Goal: Obtain resource: Obtain resource

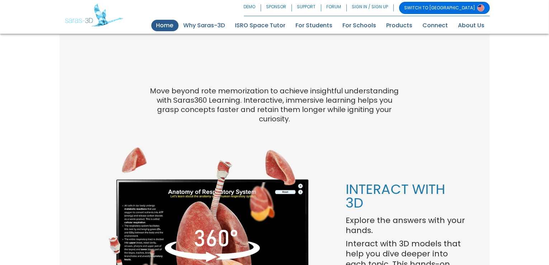
scroll to position [573, 0]
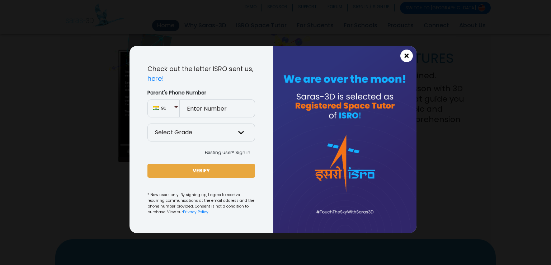
click at [407, 56] on span "×" at bounding box center [406, 55] width 6 height 9
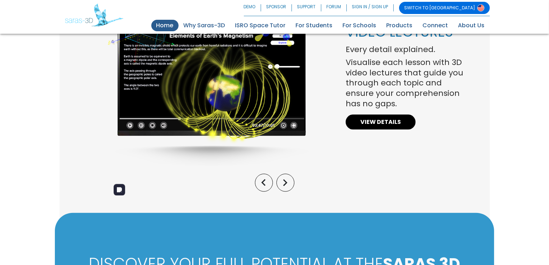
scroll to position [609, 0]
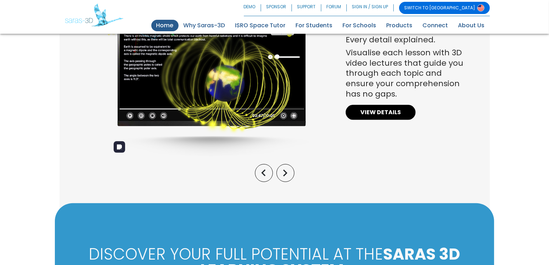
click at [166, 108] on img at bounding box center [209, 69] width 202 height 179
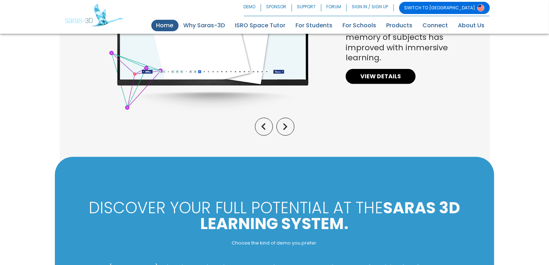
scroll to position [645, 0]
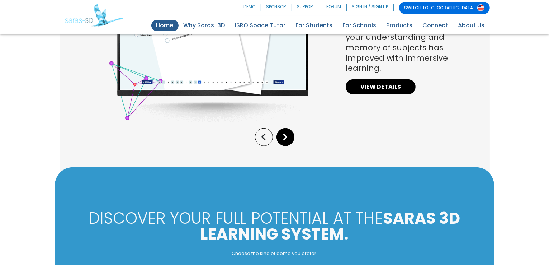
click at [287, 139] on icon "keyboard_arrow_right" at bounding box center [286, 137] width 14 height 14
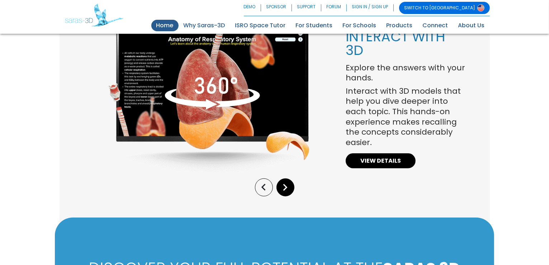
scroll to position [538, 0]
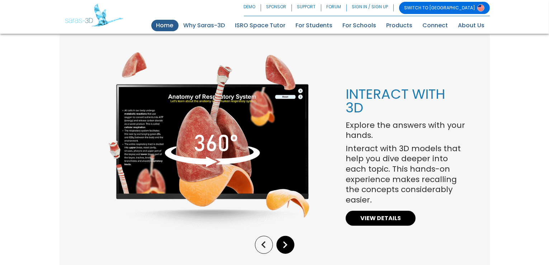
click at [289, 248] on icon "keyboard_arrow_right" at bounding box center [286, 245] width 14 height 14
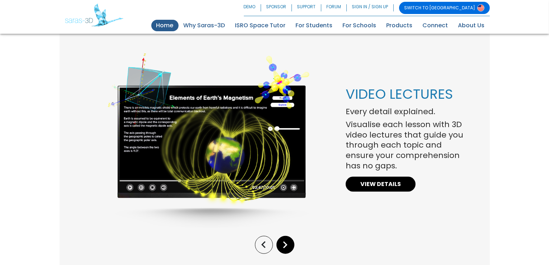
click at [289, 248] on icon "keyboard_arrow_right" at bounding box center [286, 245] width 14 height 14
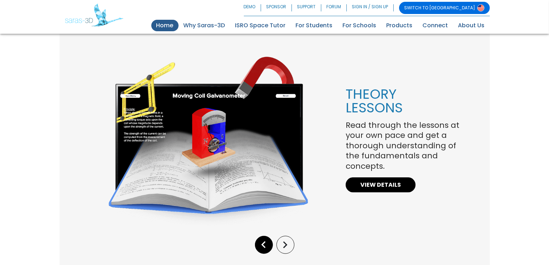
click at [265, 241] on icon "keyboard_arrow_left" at bounding box center [264, 245] width 14 height 14
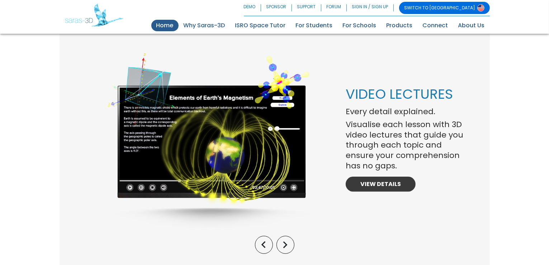
click at [377, 184] on link "VIEW DETAILS" at bounding box center [381, 183] width 70 height 15
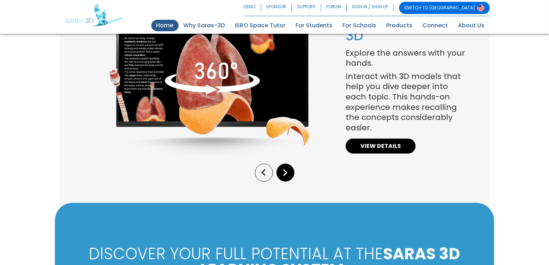
click at [280, 175] on icon "keyboard_arrow_right" at bounding box center [286, 173] width 14 height 14
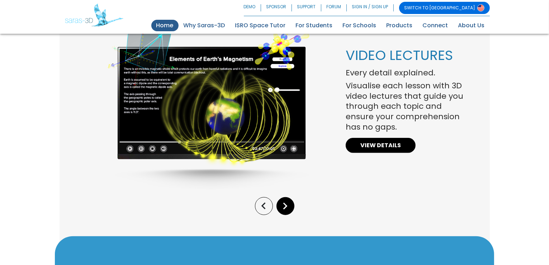
scroll to position [538, 0]
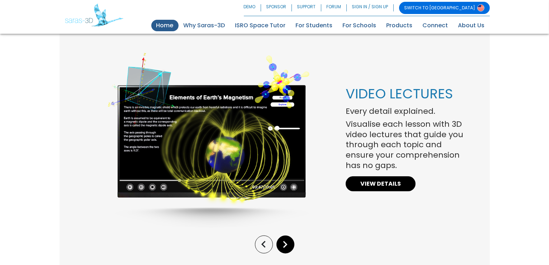
click at [283, 240] on icon "keyboard_arrow_right" at bounding box center [286, 244] width 14 height 14
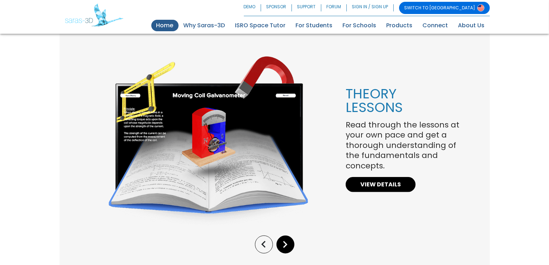
click at [283, 240] on icon "keyboard_arrow_right" at bounding box center [286, 244] width 14 height 14
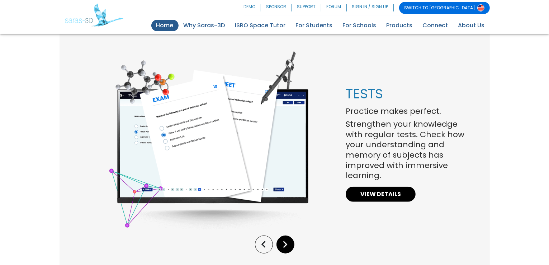
click at [283, 240] on icon "keyboard_arrow_right" at bounding box center [286, 244] width 14 height 14
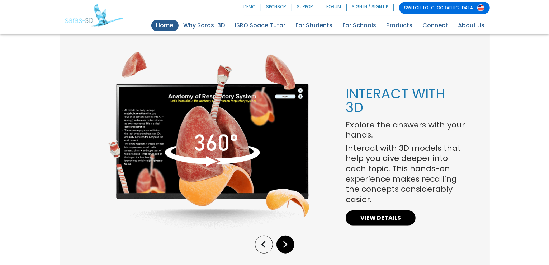
click at [283, 240] on icon "keyboard_arrow_right" at bounding box center [286, 244] width 14 height 14
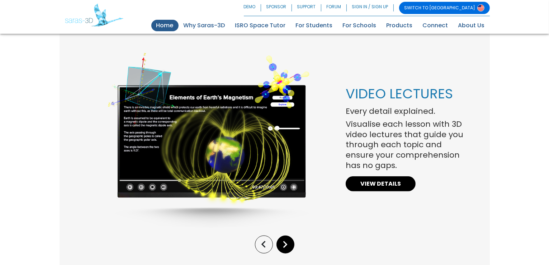
click at [283, 240] on icon "keyboard_arrow_right" at bounding box center [286, 244] width 14 height 14
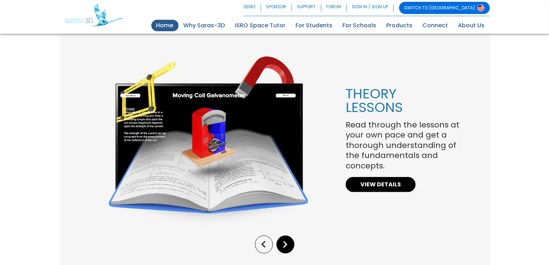
click at [283, 240] on icon "keyboard_arrow_right" at bounding box center [286, 244] width 14 height 14
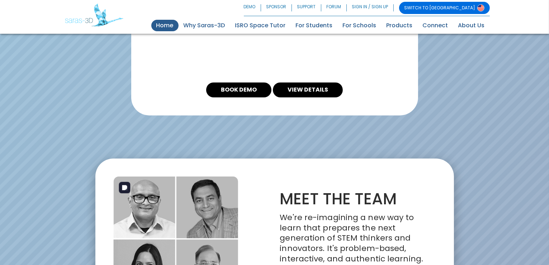
scroll to position [1400, 0]
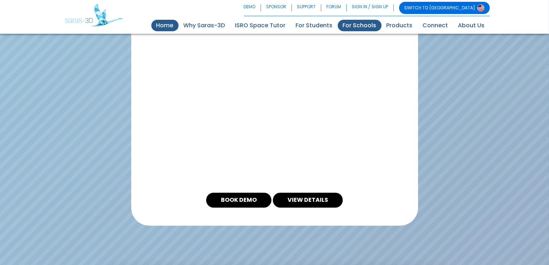
click at [373, 30] on link "For Schools" at bounding box center [360, 25] width 44 height 11
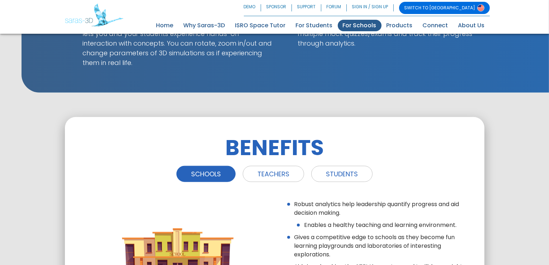
scroll to position [860, 0]
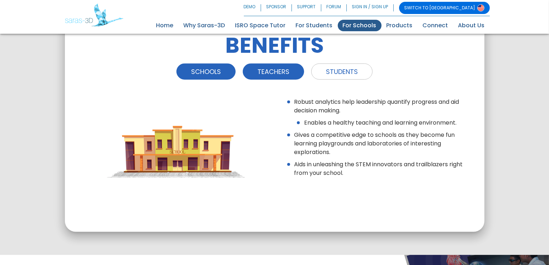
click at [271, 75] on link "TEACHERS" at bounding box center [273, 71] width 61 height 16
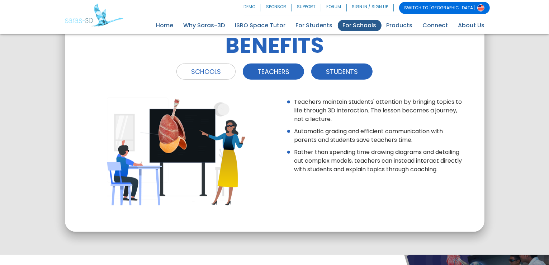
click at [333, 75] on link "STUDENTS" at bounding box center [341, 71] width 61 height 16
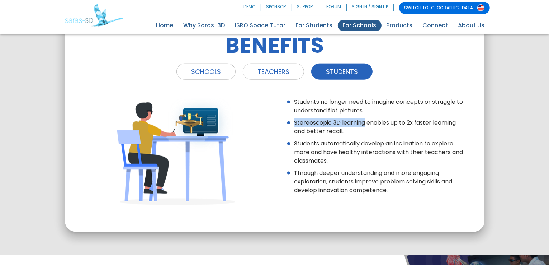
drag, startPoint x: 295, startPoint y: 123, endPoint x: 364, endPoint y: 123, distance: 69.2
click at [364, 123] on li "Stereoscopic 3D learning enables up to 2x faster learning and better recall." at bounding box center [380, 126] width 172 height 17
click at [296, 112] on li "Students no longer need to imagine concepts or struggle to understand flat pict…" at bounding box center [380, 105] width 172 height 17
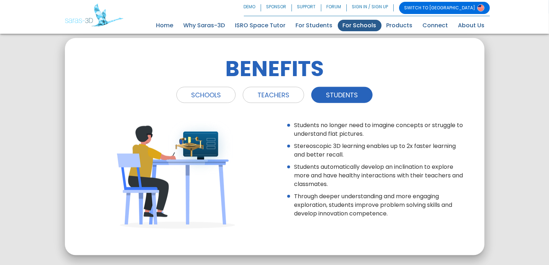
scroll to position [824, 0]
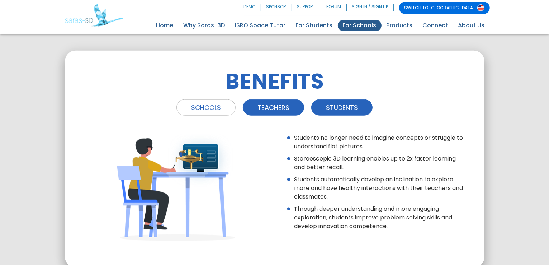
click at [275, 110] on link "TEACHERS" at bounding box center [273, 107] width 61 height 16
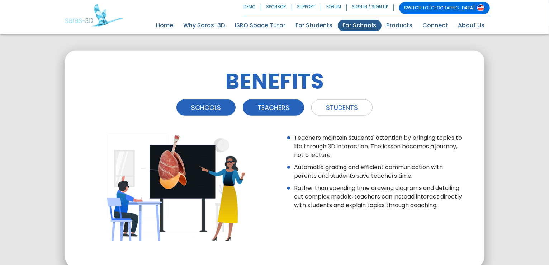
click at [219, 113] on link "SCHOOLS" at bounding box center [205, 107] width 59 height 16
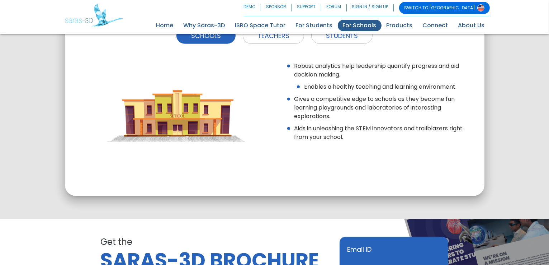
scroll to position [1075, 0]
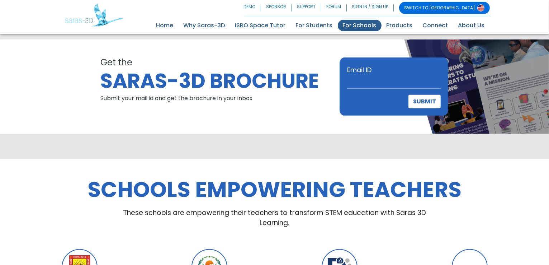
click at [374, 85] on input "Email ID" at bounding box center [394, 82] width 94 height 14
type input "girishkumarnr@gmail.com"
click at [421, 101] on button "SUBMIT" at bounding box center [424, 102] width 32 height 14
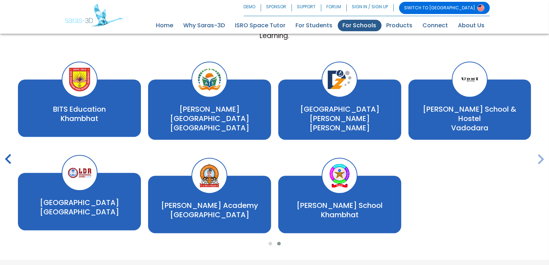
scroll to position [1290, 0]
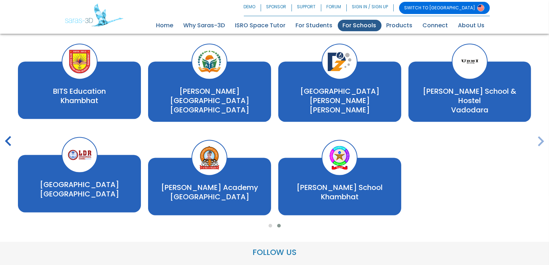
click at [542, 139] on icon "keyboard_arrow_right" at bounding box center [540, 142] width 20 height 20
click at [541, 139] on icon "keyboard_arrow_right" at bounding box center [540, 142] width 20 height 20
click at [9, 143] on icon "keyboard_arrow_left" at bounding box center [8, 142] width 20 height 20
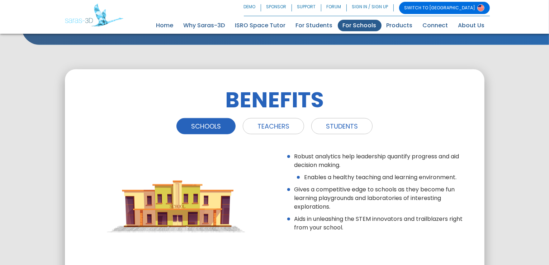
scroll to position [705, 0]
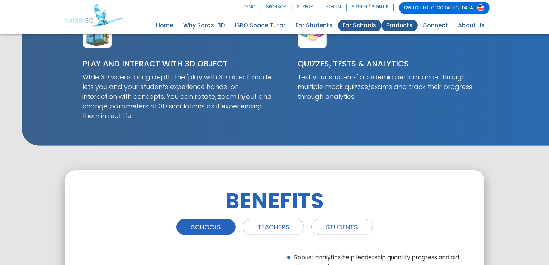
click at [396, 22] on link "Products" at bounding box center [399, 25] width 36 height 11
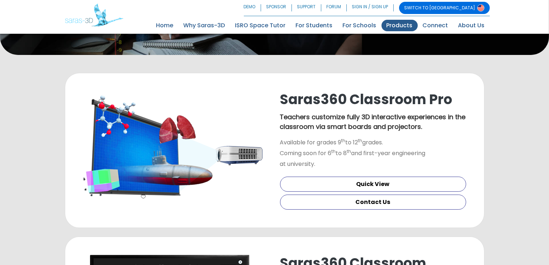
scroll to position [179, 0]
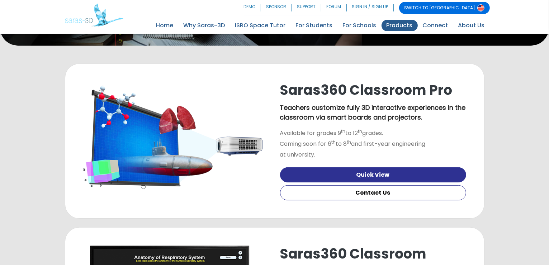
click at [370, 178] on link "Quick View" at bounding box center [373, 174] width 186 height 15
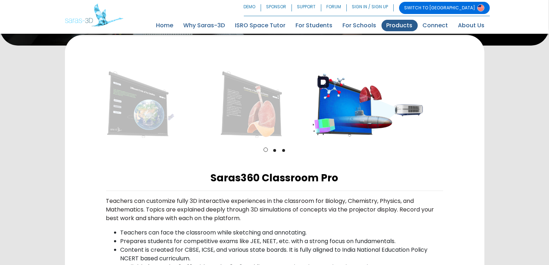
drag, startPoint x: 265, startPoint y: 104, endPoint x: 356, endPoint y: 107, distance: 90.7
click at [356, 107] on img at bounding box center [368, 105] width 110 height 68
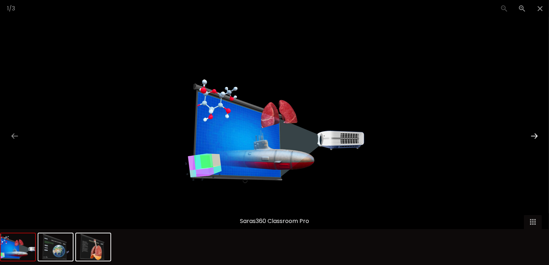
click at [536, 135] on button at bounding box center [534, 136] width 15 height 14
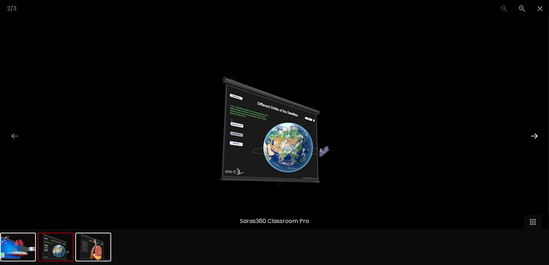
click at [536, 135] on button at bounding box center [534, 136] width 15 height 14
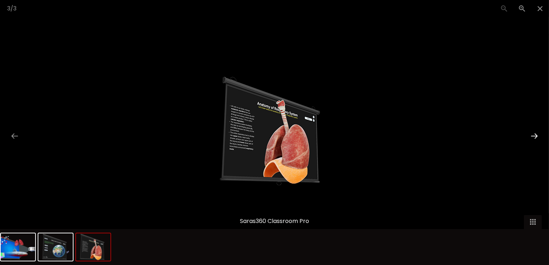
click at [536, 136] on button at bounding box center [534, 136] width 15 height 14
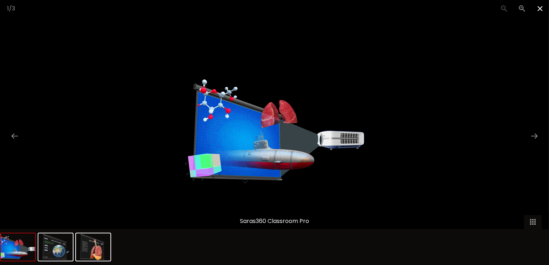
click at [542, 9] on span at bounding box center [540, 8] width 18 height 17
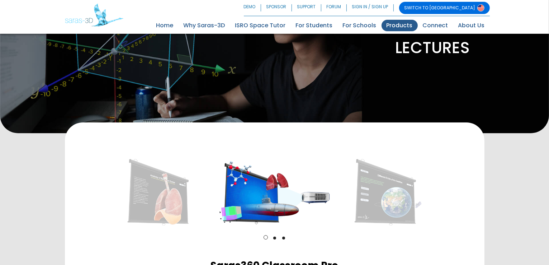
scroll to position [38, 0]
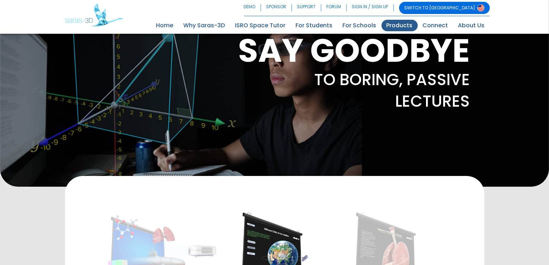
click at [410, 22] on link "Products" at bounding box center [399, 25] width 36 height 11
